Goal: Information Seeking & Learning: Learn about a topic

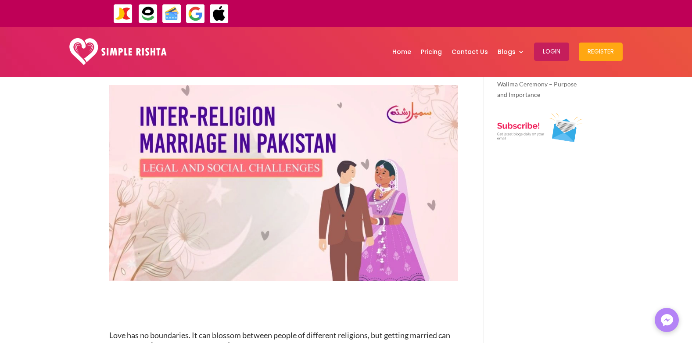
scroll to position [66, 0]
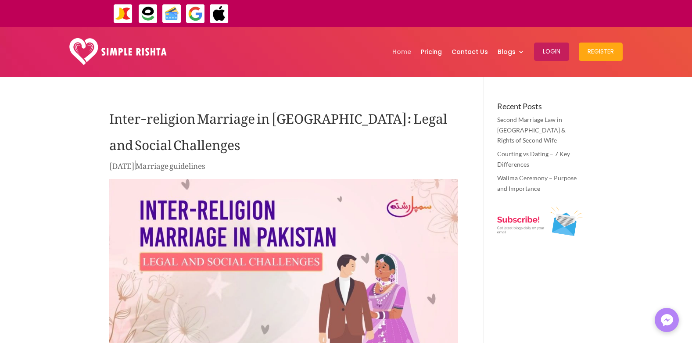
click at [406, 50] on link "Home" at bounding box center [402, 52] width 19 height 46
